Goal: Download file/media

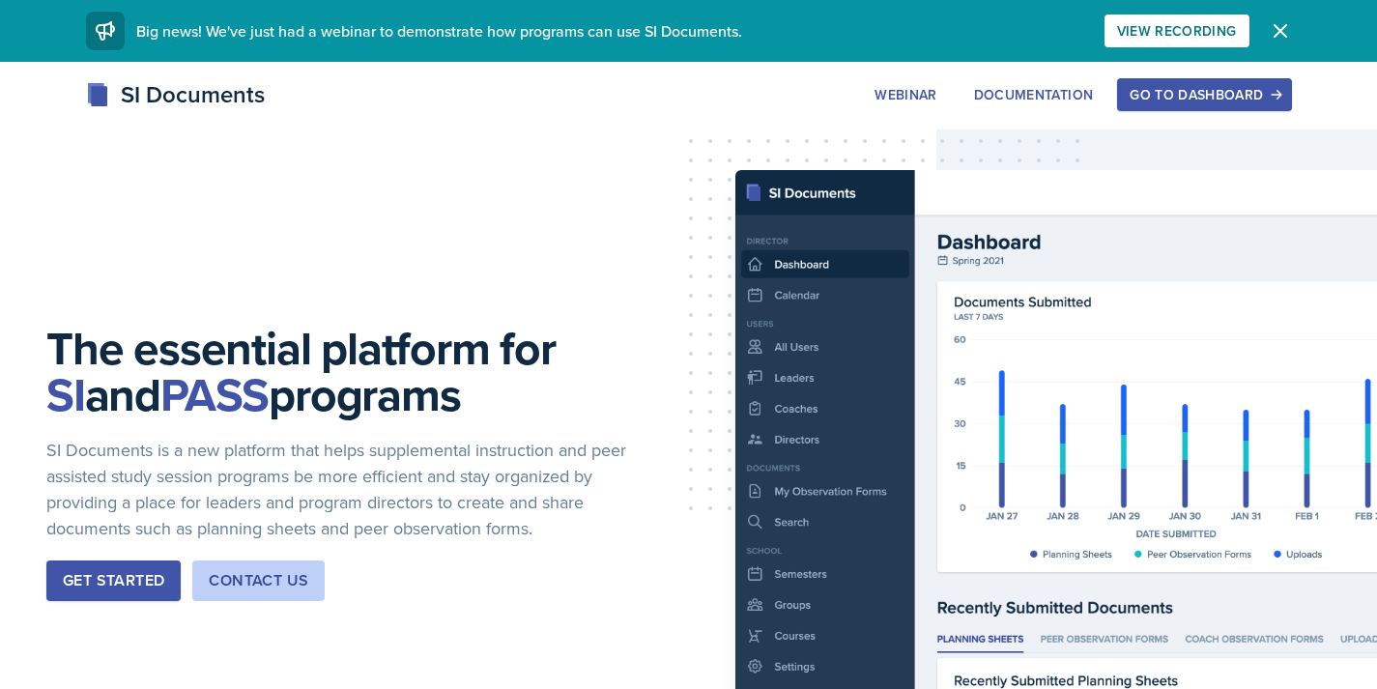
click at [1210, 90] on div "Go to Dashboard" at bounding box center [1203, 94] width 149 height 15
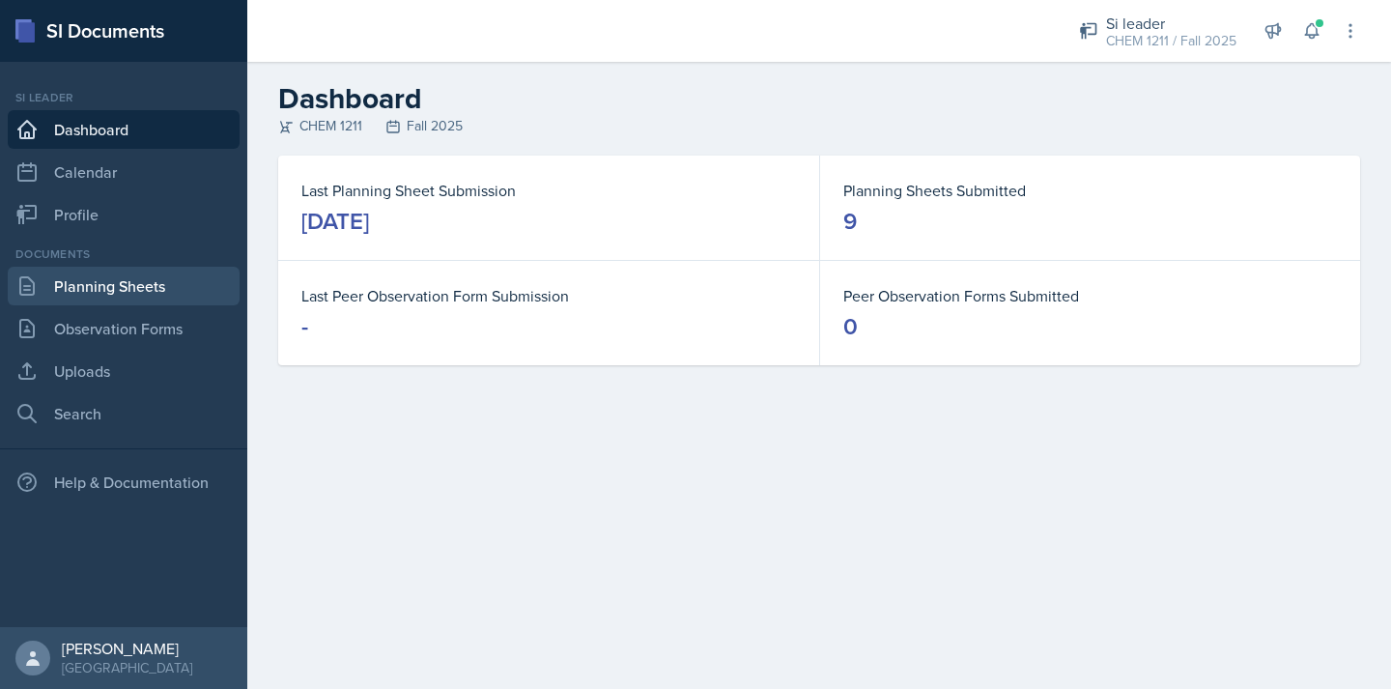
click at [132, 293] on link "Planning Sheets" at bounding box center [124, 286] width 232 height 39
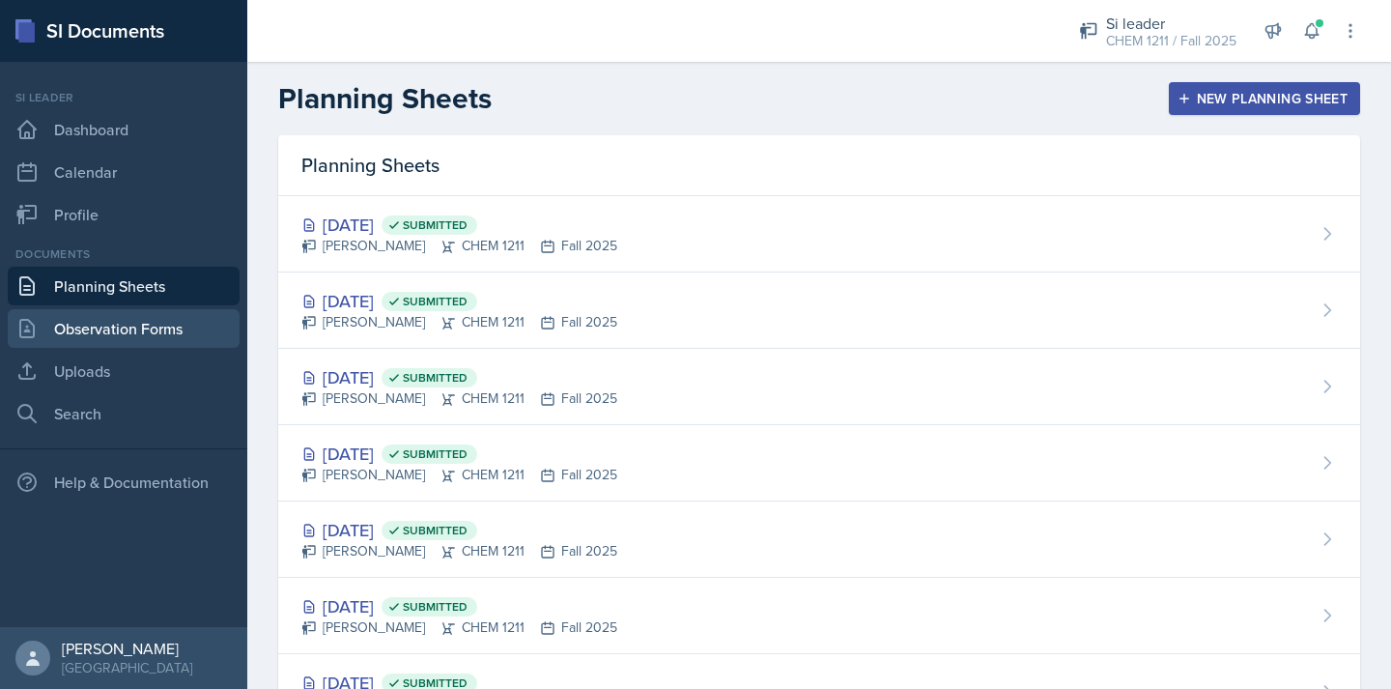
click at [148, 322] on link "Observation Forms" at bounding box center [124, 328] width 232 height 39
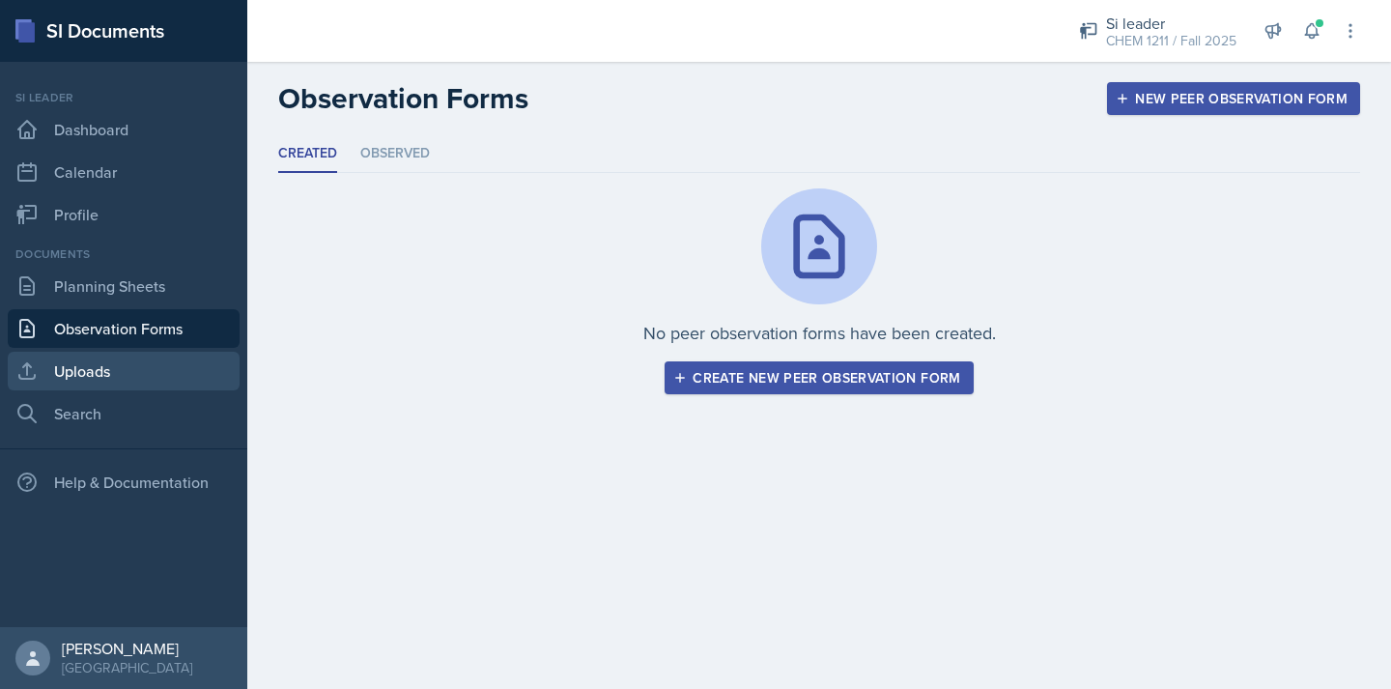
click at [116, 359] on link "Uploads" at bounding box center [124, 371] width 232 height 39
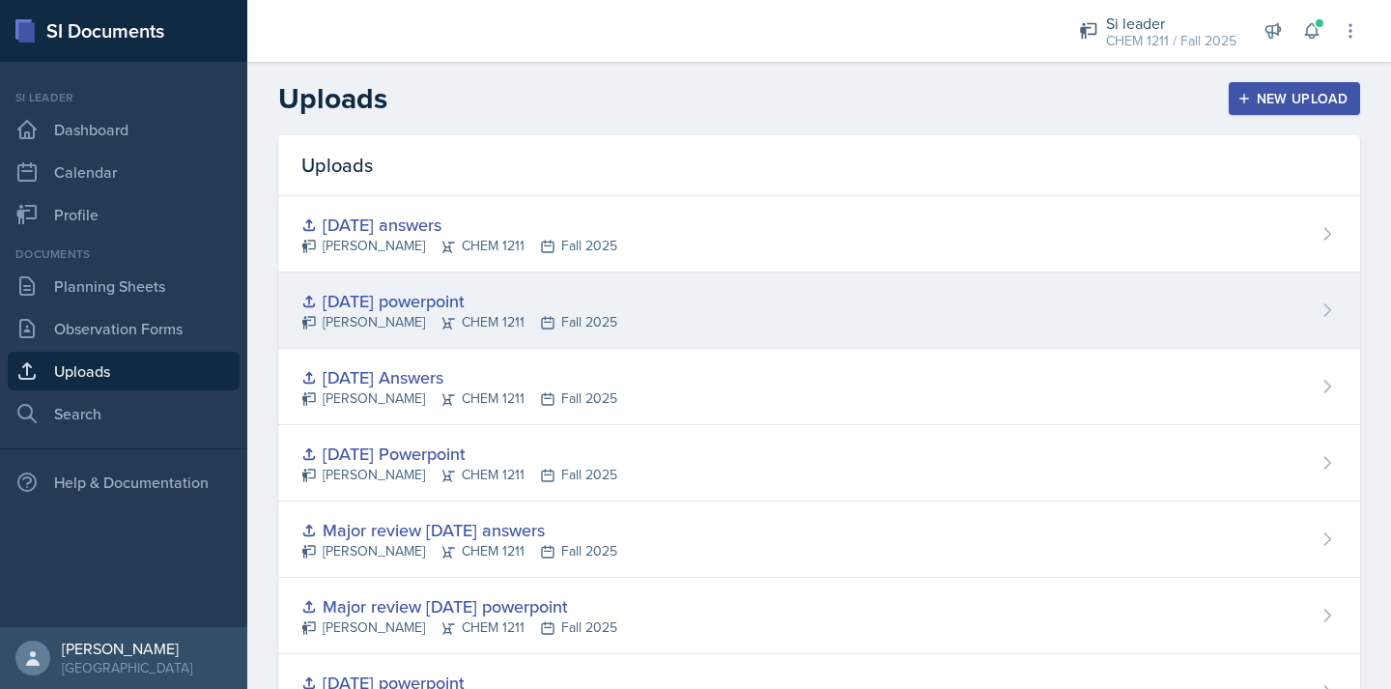
click at [467, 309] on div "[DATE] powerpoint" at bounding box center [459, 301] width 316 height 26
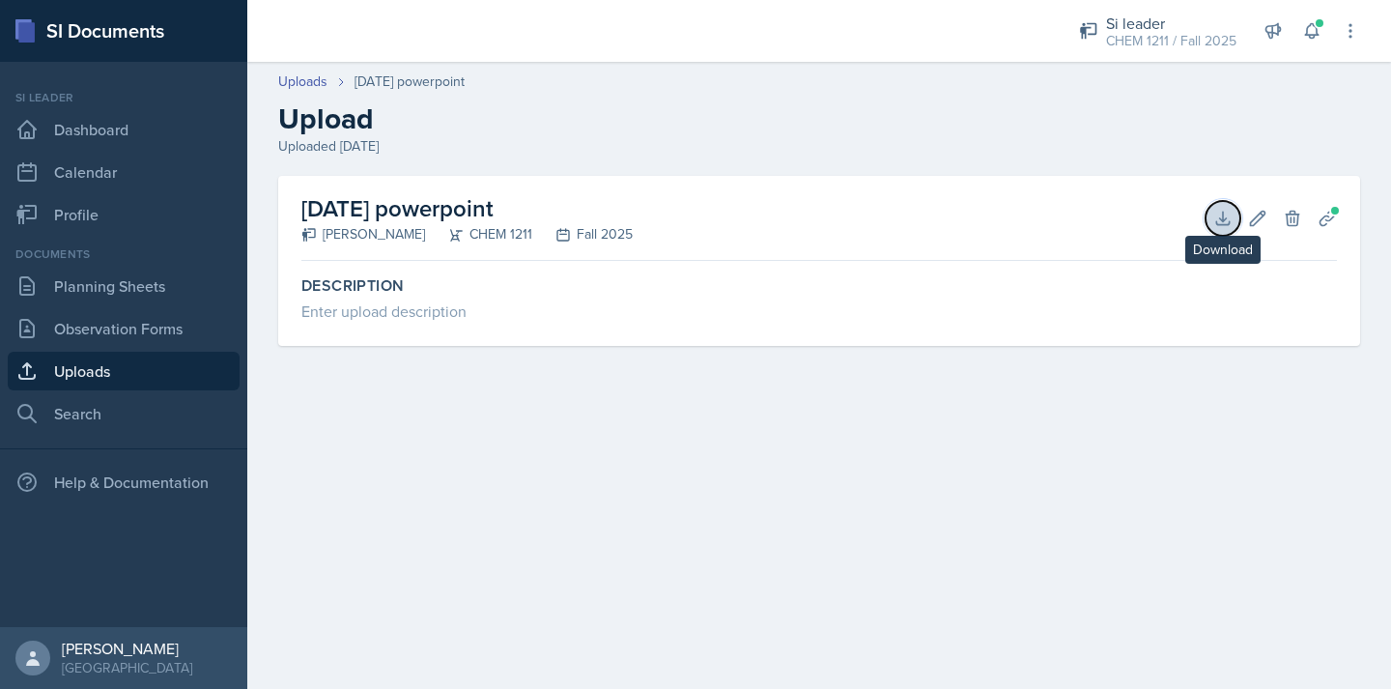
click at [1214, 220] on icon at bounding box center [1222, 218] width 19 height 19
